Goal: Information Seeking & Learning: Understand process/instructions

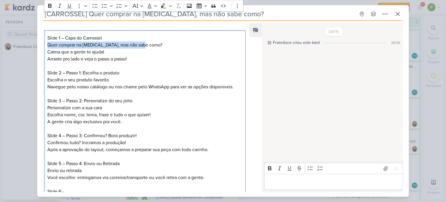
scroll to position [87, 0]
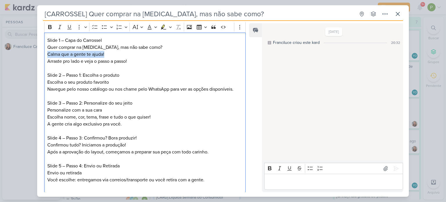
drag, startPoint x: 47, startPoint y: 52, endPoint x: 107, endPoint y: 53, distance: 59.5
click at [107, 53] on p "Calma que a gente te ajuda!" at bounding box center [144, 54] width 195 height 7
copy p "Calma que a gente te ajuda!"
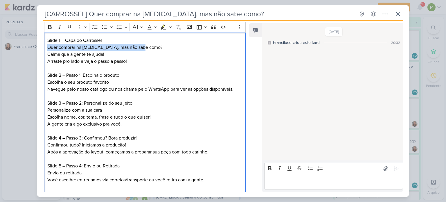
drag, startPoint x: 46, startPoint y: 46, endPoint x: 144, endPoint y: 46, distance: 97.5
click at [144, 46] on div "Slide 1 – Capa do Carrossel Quer comprar na [MEDICAL_DATA], mas não sabe como? …" at bounding box center [144, 128] width 201 height 190
copy p "Quer comprar na [MEDICAL_DATA], mas não sabe como?"
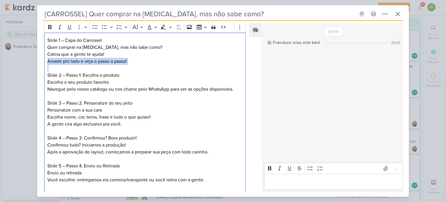
drag, startPoint x: 47, startPoint y: 60, endPoint x: 140, endPoint y: 65, distance: 93.3
click at [140, 65] on div "Slide 1 – Capa do Carrossel Quer comprar na [MEDICAL_DATA], mas não sabe como? …" at bounding box center [144, 128] width 201 height 190
copy p "Arraste pro lado e veja o passo a passo!"
drag, startPoint x: 66, startPoint y: 74, endPoint x: 82, endPoint y: 74, distance: 15.4
click at [82, 74] on p "Slide 2 – Passo 1: Escolha o produto" at bounding box center [144, 75] width 195 height 7
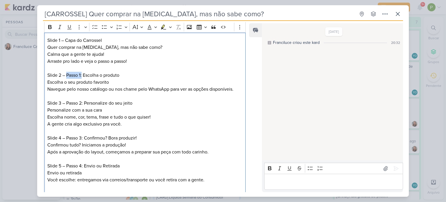
copy p "Passo 1:"
